Goal: Navigation & Orientation: Find specific page/section

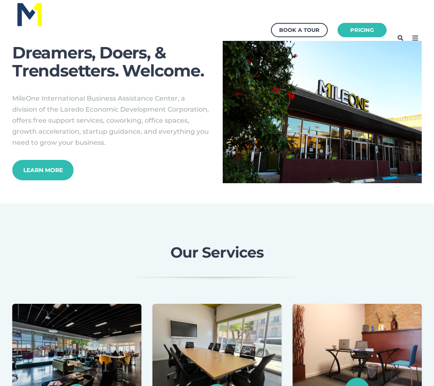
click at [416, 34] on icon at bounding box center [415, 37] width 13 height 13
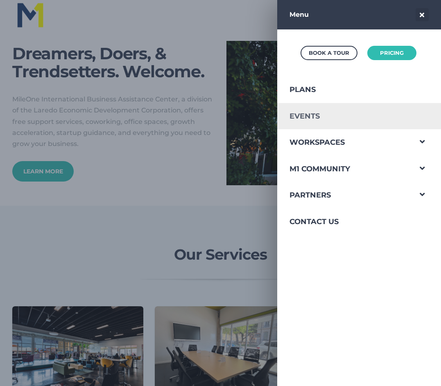
click at [336, 113] on link "Events" at bounding box center [344, 116] width 134 height 27
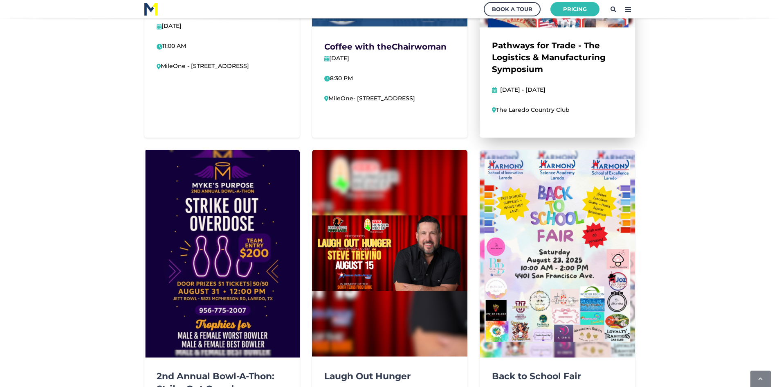
scroll to position [40554, 40727]
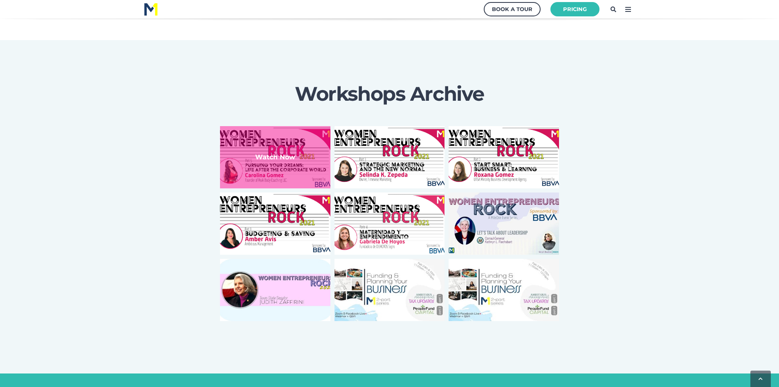
click at [254, 151] on div "Watch Now" at bounding box center [275, 156] width 97 height 11
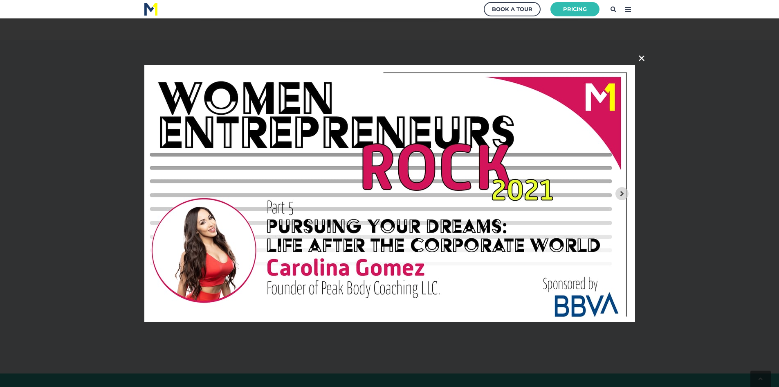
click at [434, 56] on button "✕" at bounding box center [642, 59] width 20 height 20
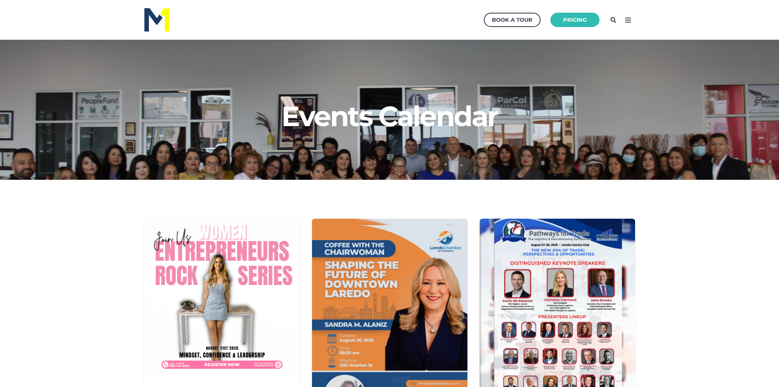
click at [434, 16] on icon at bounding box center [628, 19] width 13 height 13
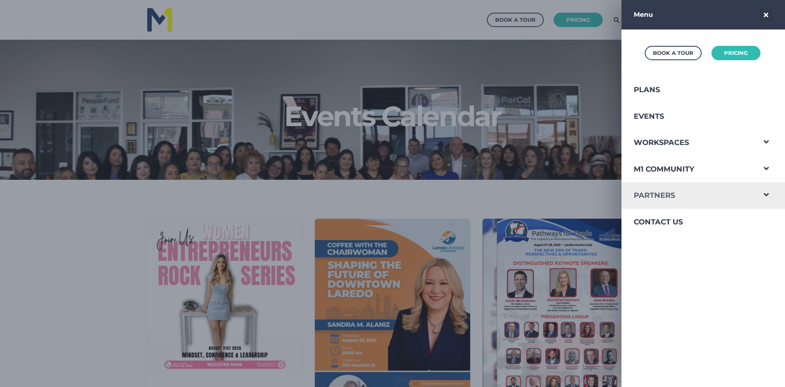
click at [434, 189] on link "Partners" at bounding box center [689, 195] width 134 height 27
